Goal: Task Accomplishment & Management: Manage account settings

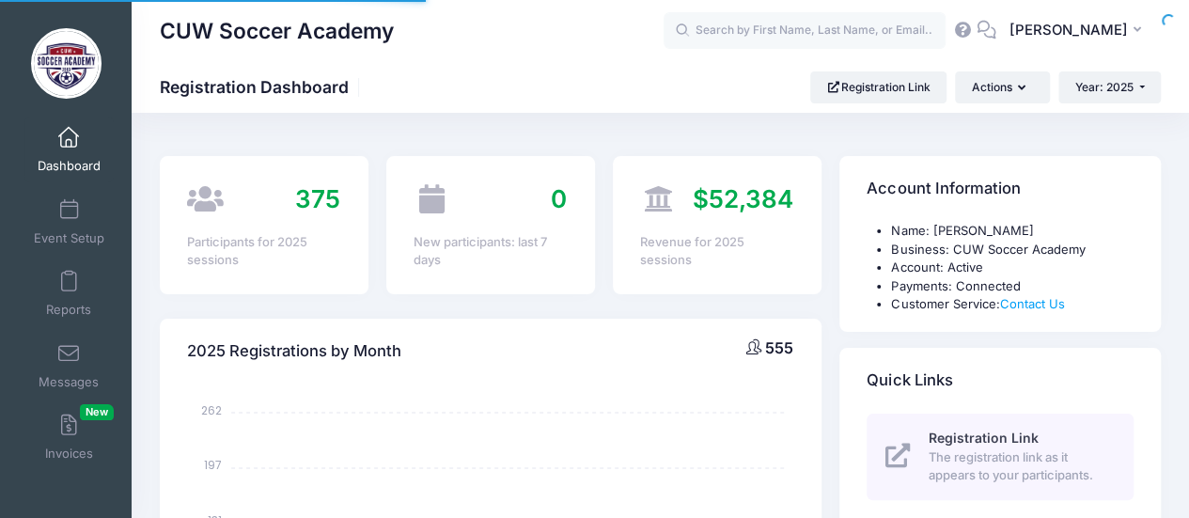
select select
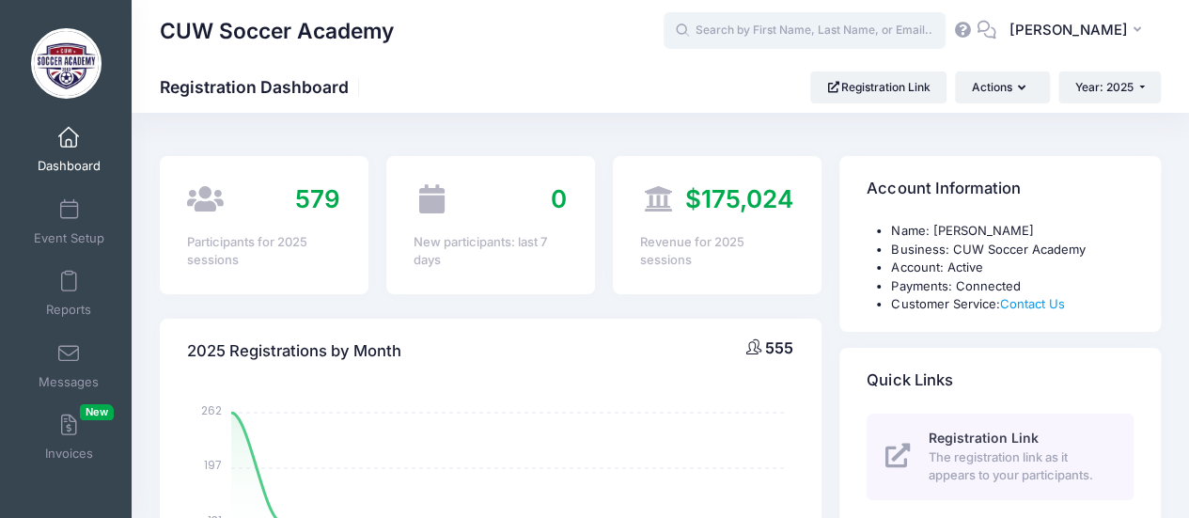
click at [817, 33] on input "text" at bounding box center [804, 31] width 282 height 38
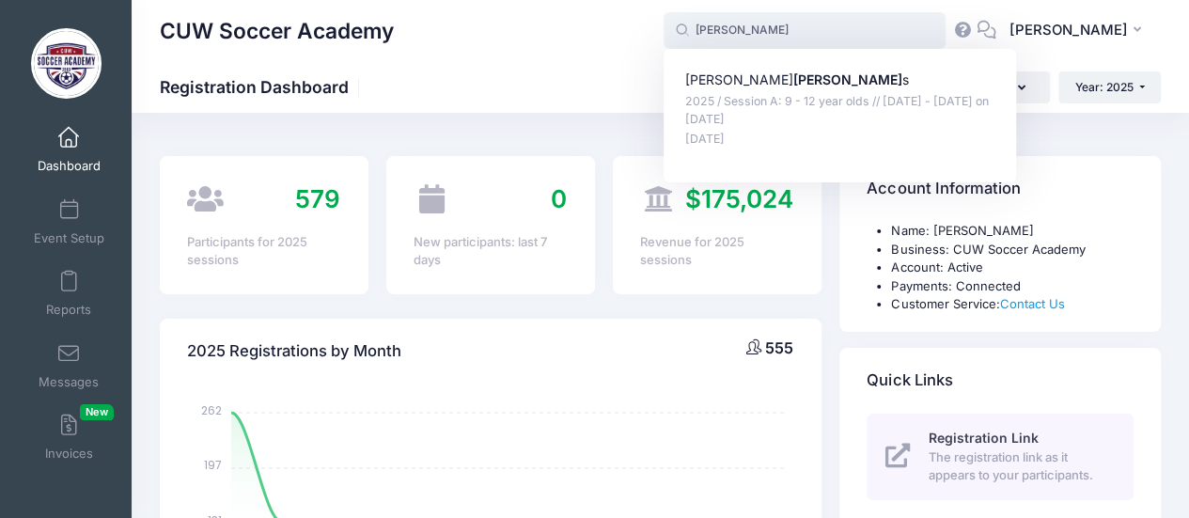
type input "Louisa Wessels (2025 / Session A: 9 - 12 year olds // June 14 - June 16, Jun-14…"
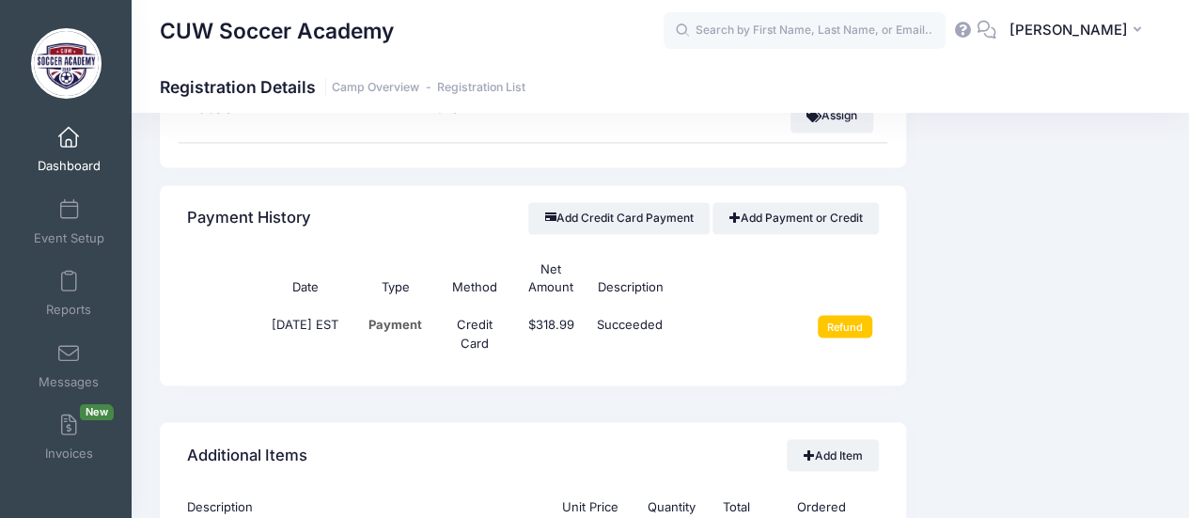
scroll to position [1503, 0]
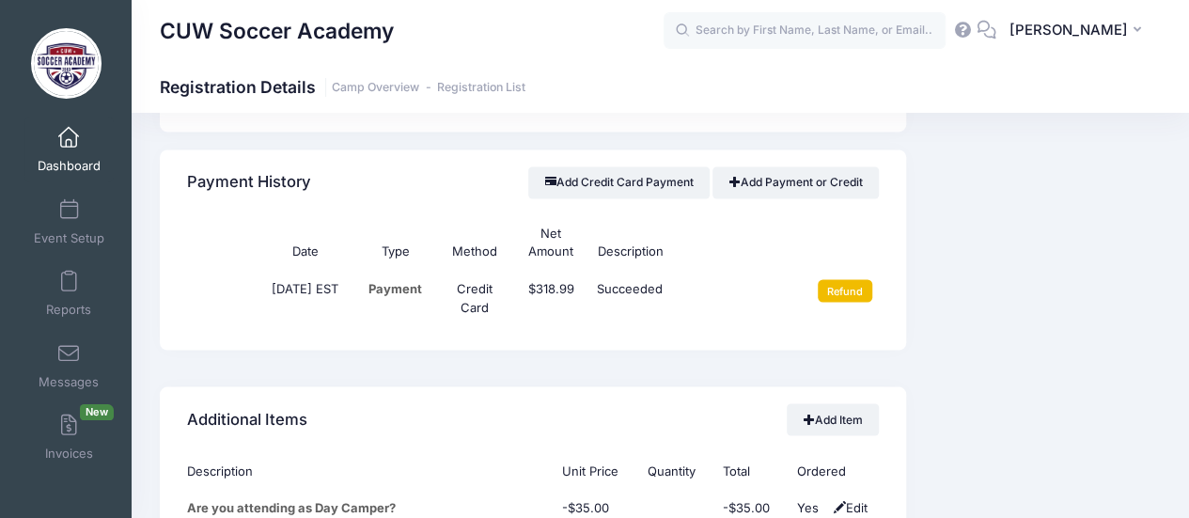
click at [853, 283] on input "Refund" at bounding box center [844, 290] width 55 height 23
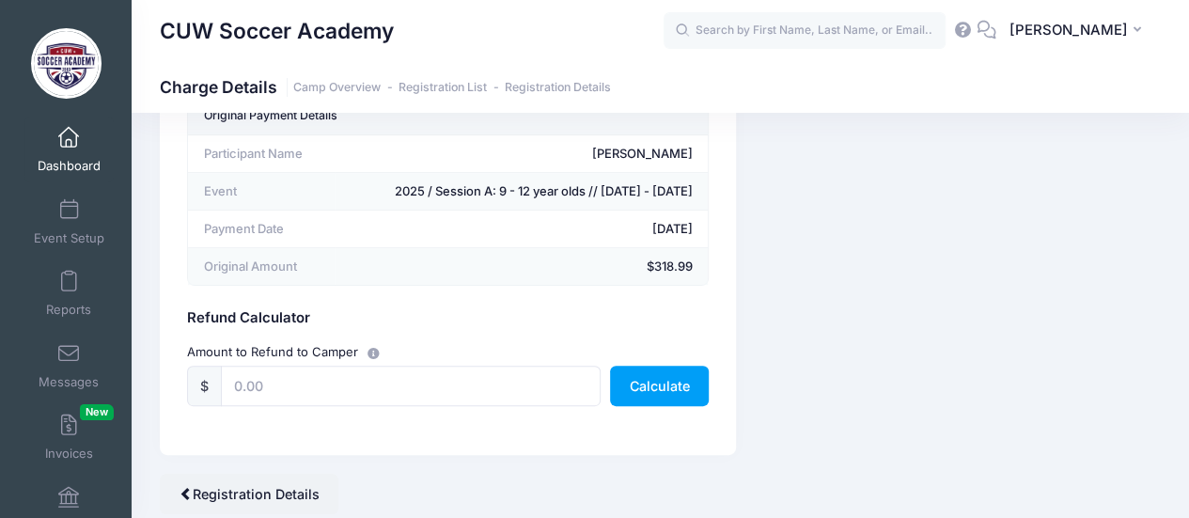
scroll to position [81, 0]
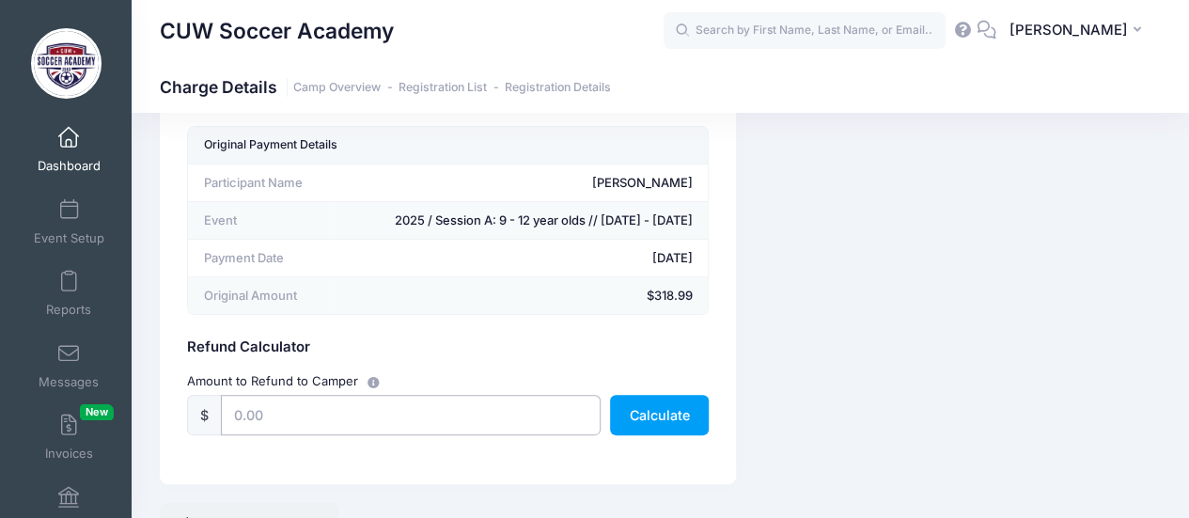
click at [460, 414] on input "text" at bounding box center [411, 415] width 380 height 40
click at [665, 411] on button "Calculate" at bounding box center [659, 415] width 99 height 40
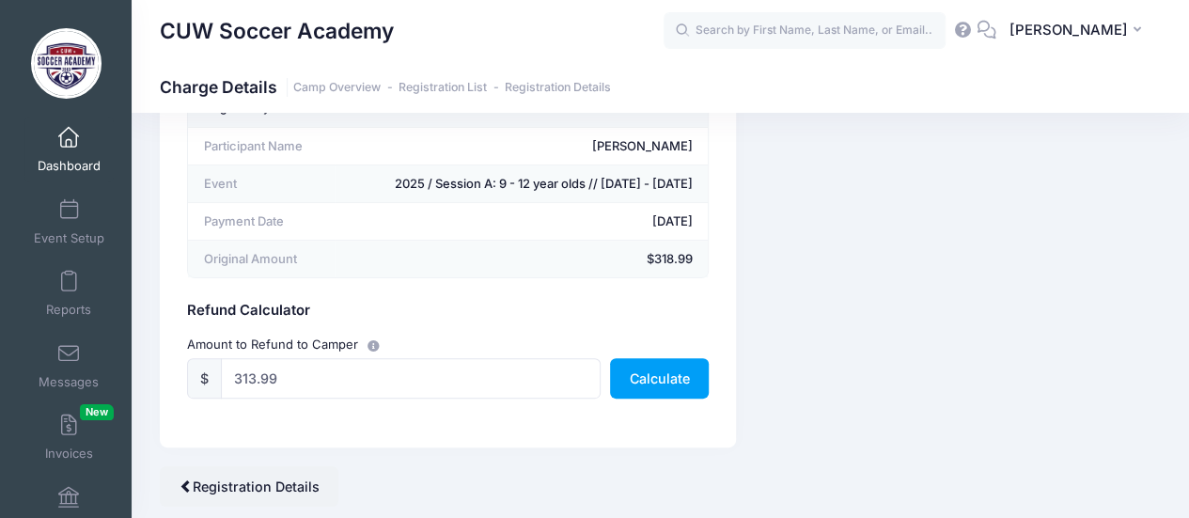
scroll to position [175, 0]
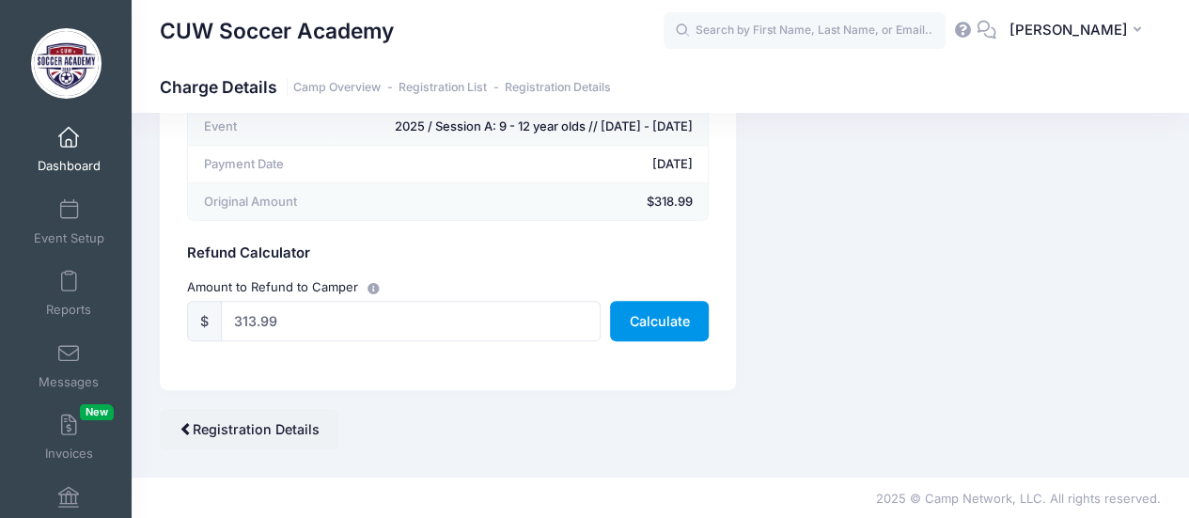
click at [654, 319] on button "Calculate" at bounding box center [659, 321] width 99 height 40
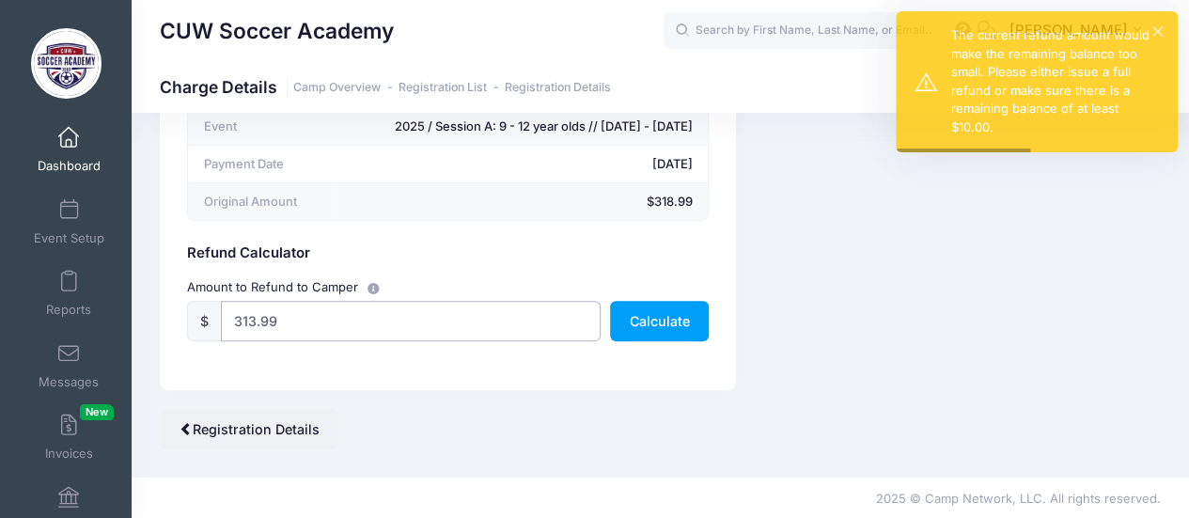
click at [335, 327] on input "313.99" at bounding box center [411, 321] width 380 height 40
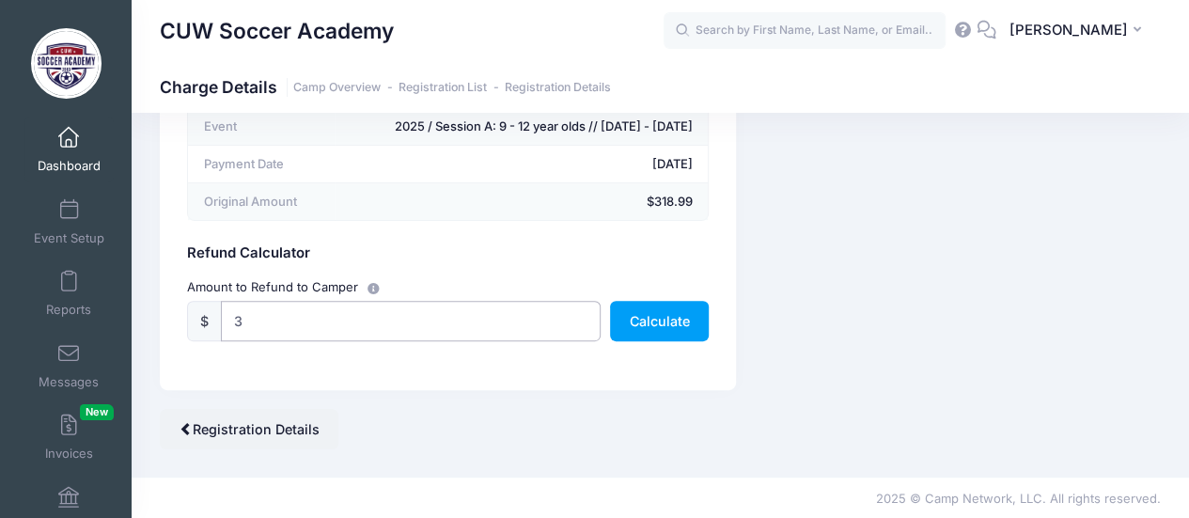
type input "303.99"
click at [661, 319] on button "Calculate" at bounding box center [659, 321] width 99 height 40
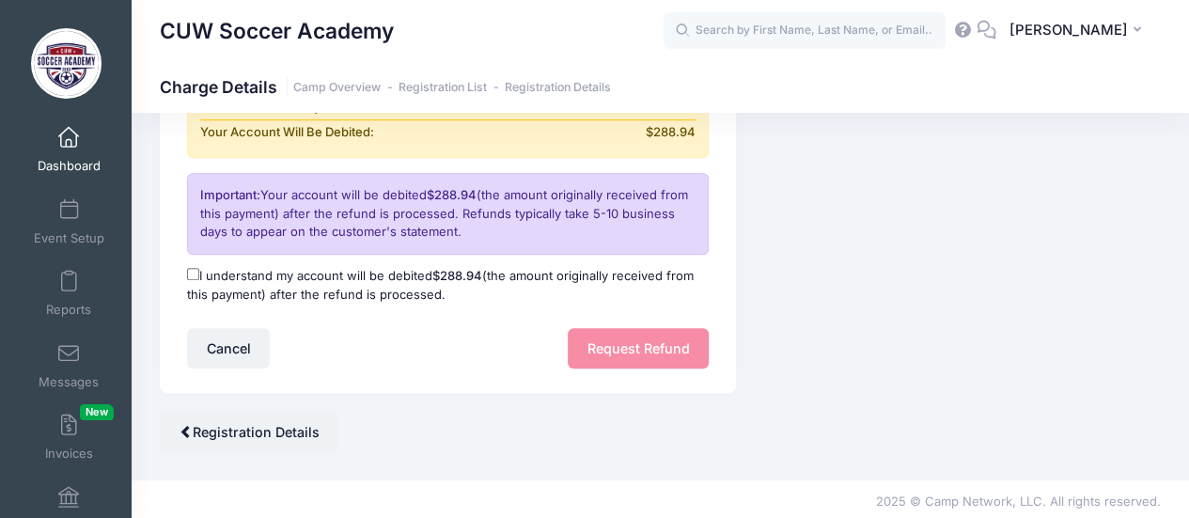
scroll to position [506, 0]
click at [188, 268] on input "I understand my account will be debited $288.94 (the amount originally received…" at bounding box center [193, 273] width 12 height 12
checkbox input "true"
click at [661, 350] on button "Request Refund" at bounding box center [638, 347] width 141 height 40
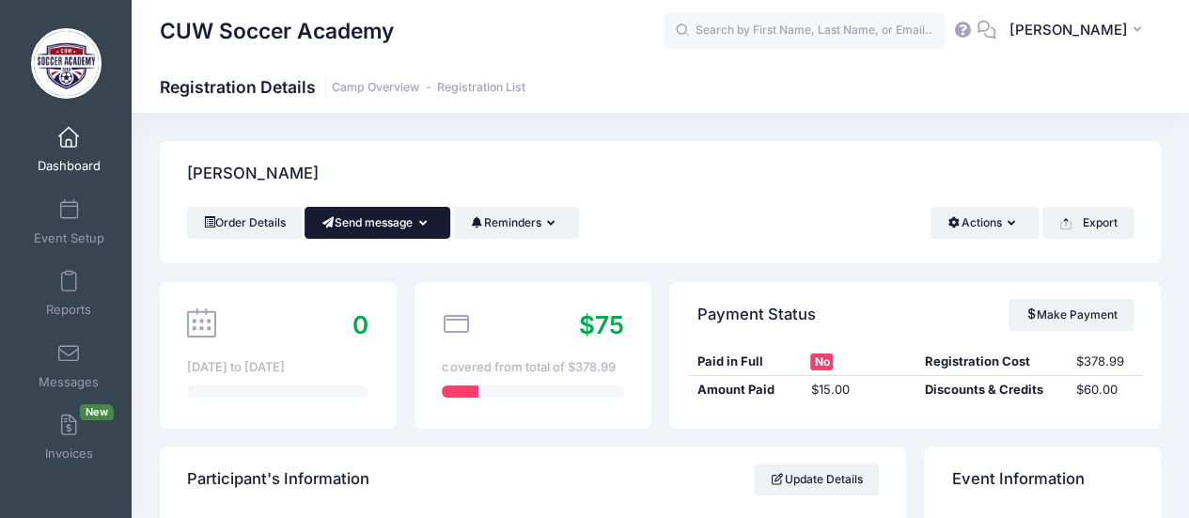
click at [392, 218] on button "Send message" at bounding box center [377, 223] width 146 height 32
click at [395, 272] on link "Send Email" at bounding box center [391, 269] width 114 height 36
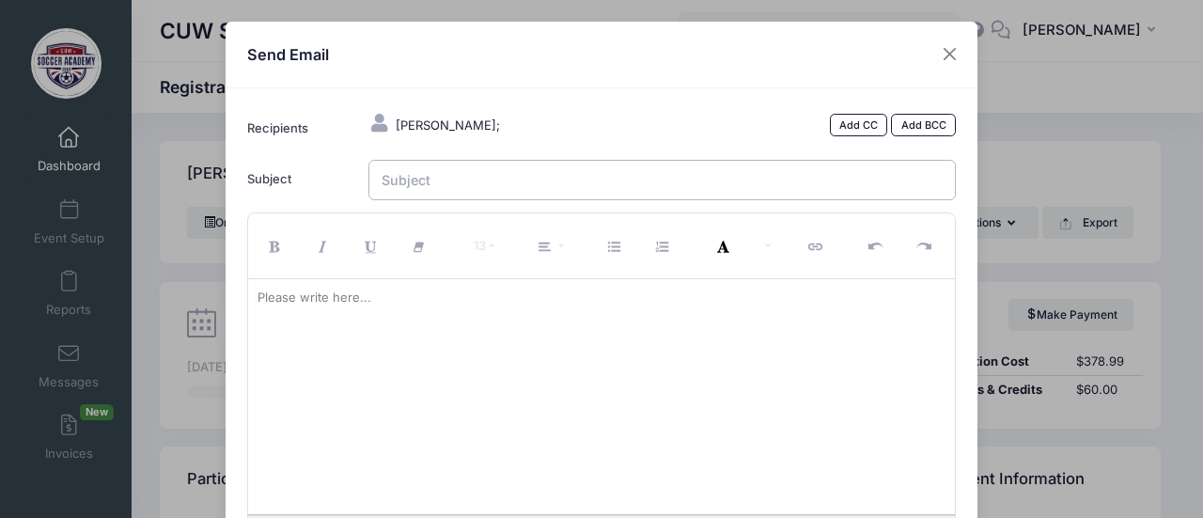
click at [532, 181] on input "Subject" at bounding box center [662, 180] width 588 height 40
type input "Camp Refund"
click at [404, 300] on p at bounding box center [601, 297] width 689 height 19
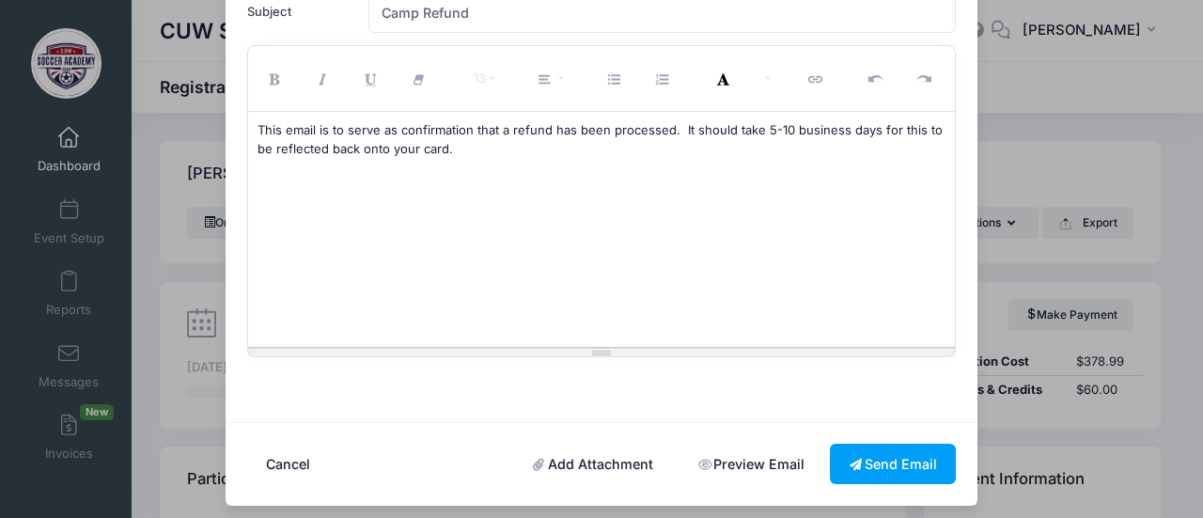
scroll to position [174, 0]
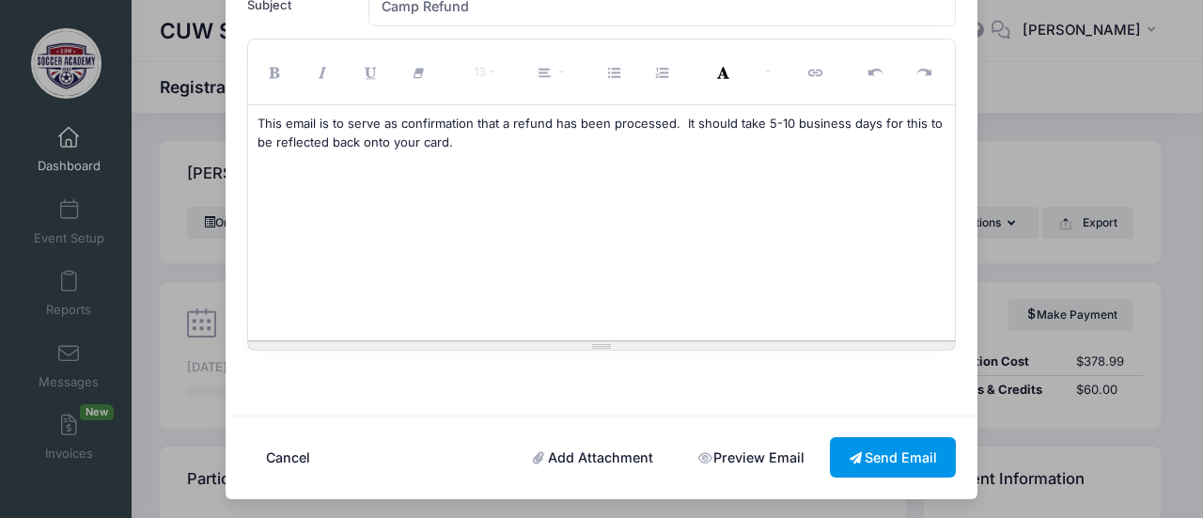
click at [899, 456] on button "Send Email" at bounding box center [893, 457] width 126 height 40
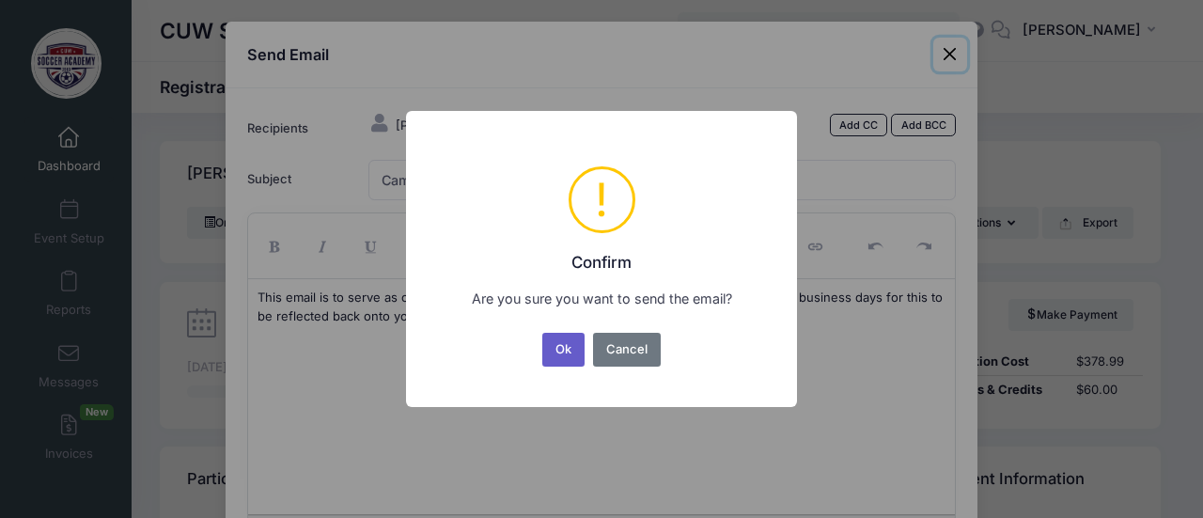
click at [552, 349] on button "Ok" at bounding box center [563, 350] width 43 height 34
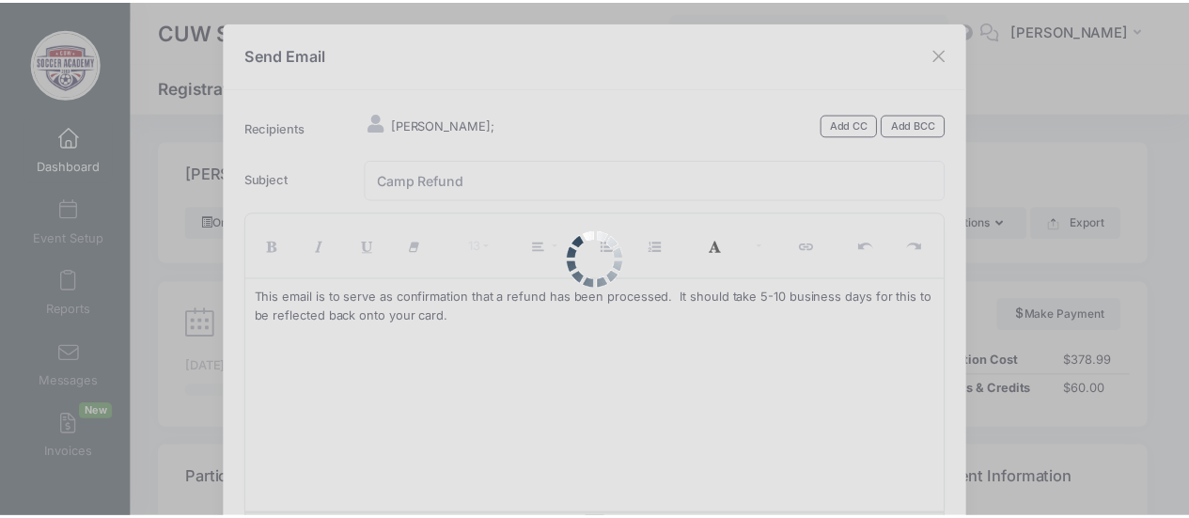
scroll to position [174, 0]
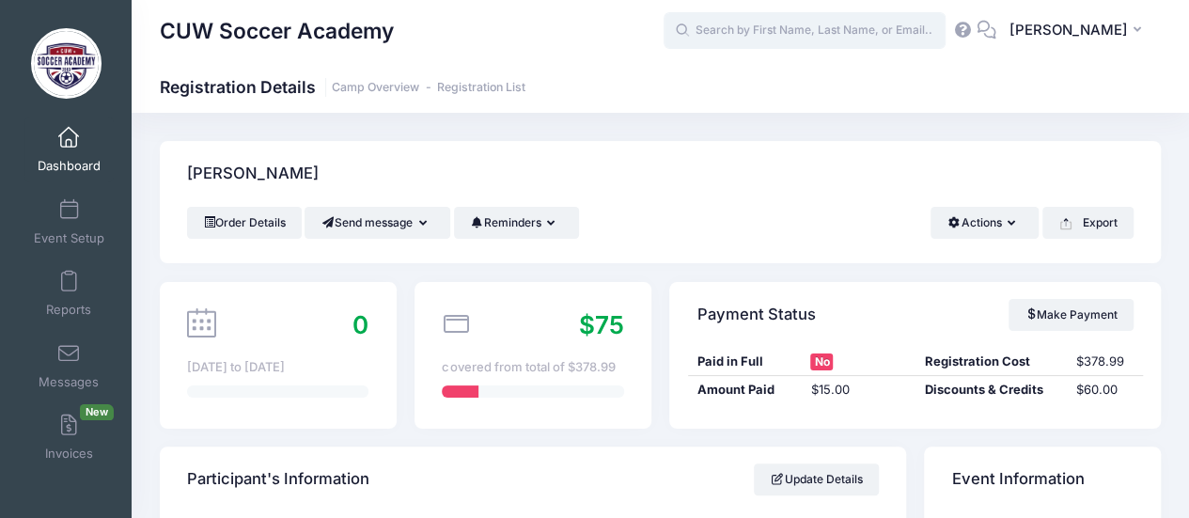
click at [853, 24] on input "text" at bounding box center [804, 31] width 282 height 38
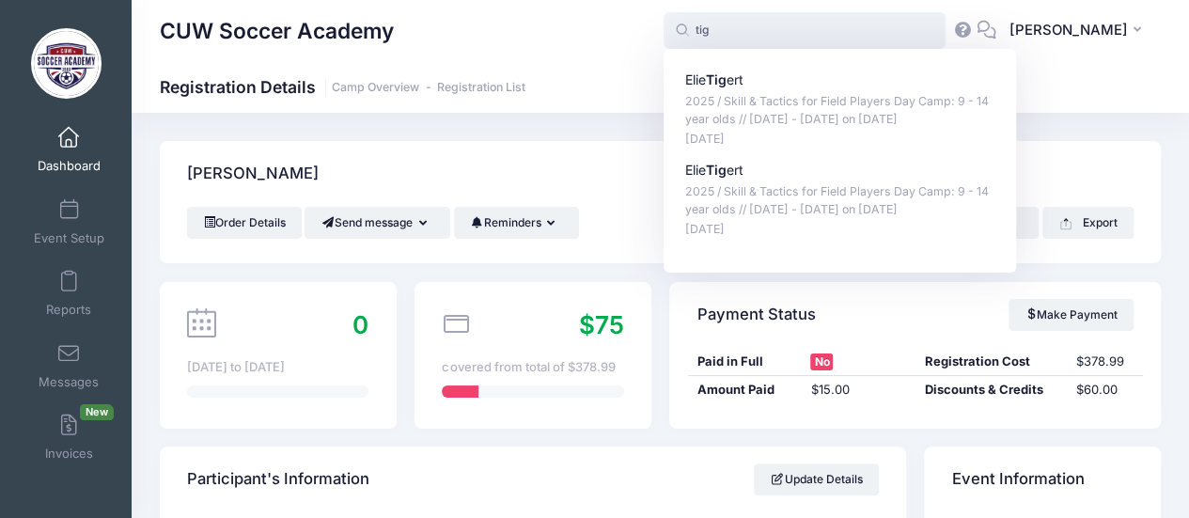
type input "Elie Tigert (2025 / Skill &amp; Tactics for Field Players Day Camp: 9 - 14 year…"
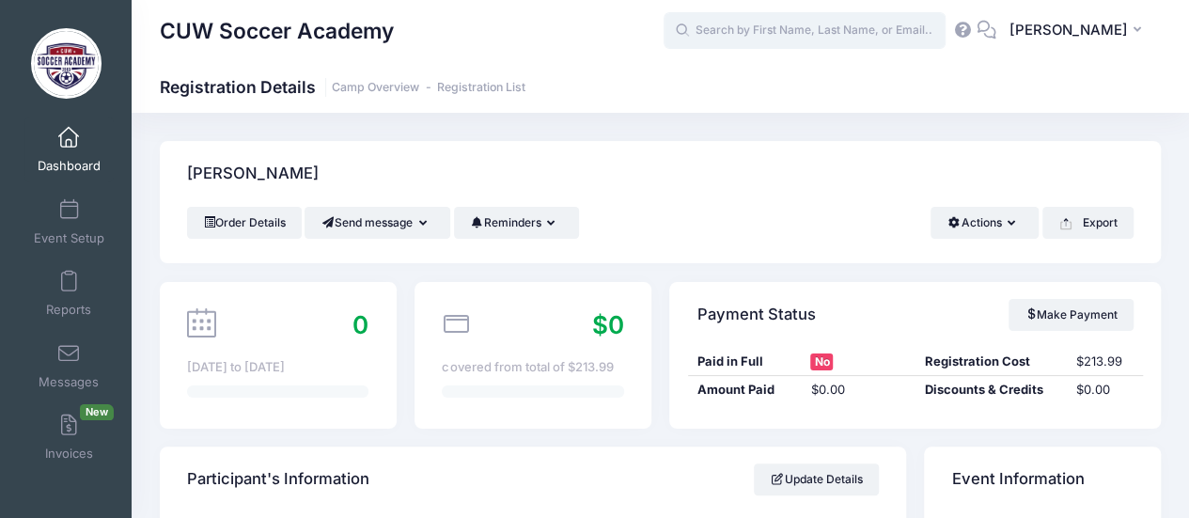
click at [811, 34] on input "text" at bounding box center [804, 31] width 282 height 38
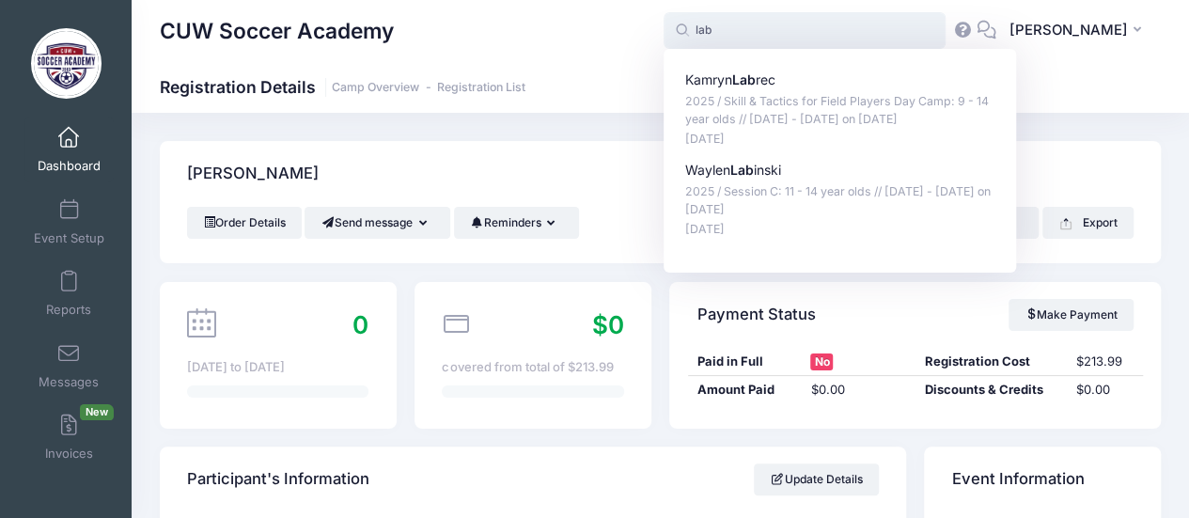
type input "[PERSON_NAME] (2025 / Skill &amp; Tactics for Field Players Day Camp: 9 - 14 ye…"
